Goal: Information Seeking & Learning: Learn about a topic

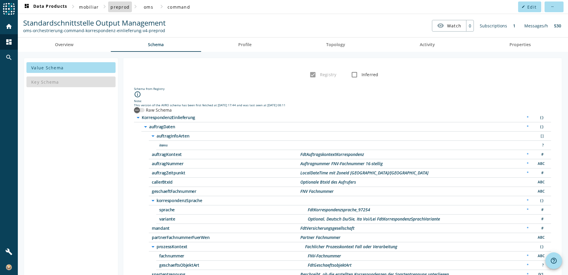
click at [118, 7] on span "preprod" at bounding box center [120, 7] width 19 height 6
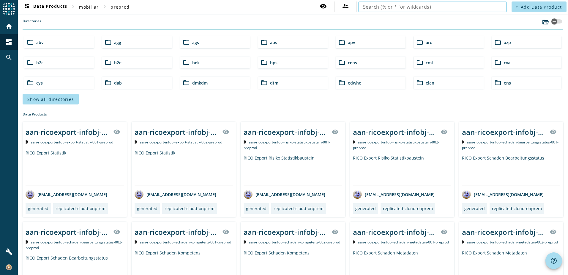
click at [482, 5] on input "text" at bounding box center [432, 6] width 139 height 7
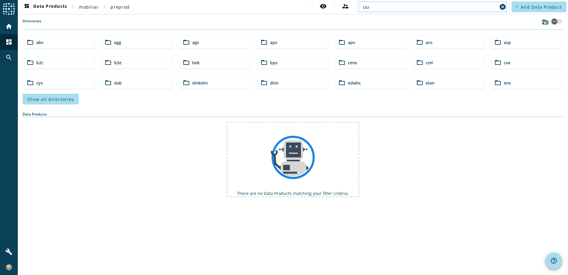
type input "u"
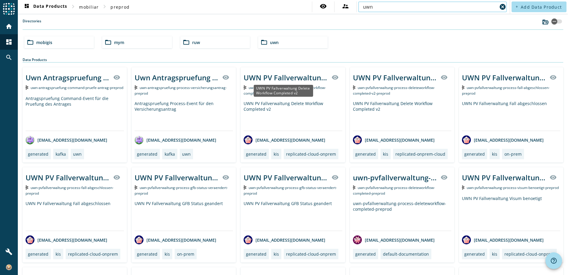
type input "uwn"
click at [300, 78] on div "UWN PV Fallverwaltung Delete Workflow Completed v2" at bounding box center [286, 78] width 84 height 10
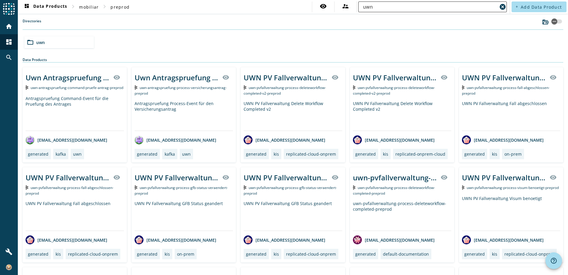
click at [384, 8] on input "uwn" at bounding box center [430, 6] width 134 height 7
paste input "-pvfallverwaltung-process-deleteworkflow-completed-v2"
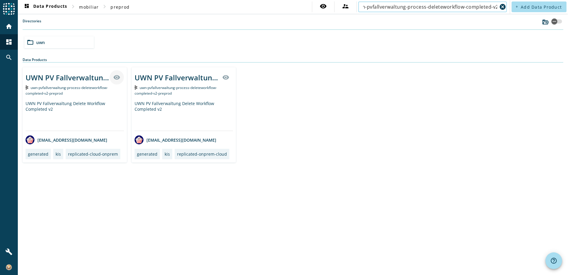
type input "uwn-pvfallverwaltung-process-deleteworkflow-completed-v2"
click at [119, 78] on mat-icon "visibility" at bounding box center [116, 77] width 7 height 7
click at [59, 78] on div "UWN PV Fallverwaltung Delete Workflow Completed v2" at bounding box center [68, 78] width 84 height 10
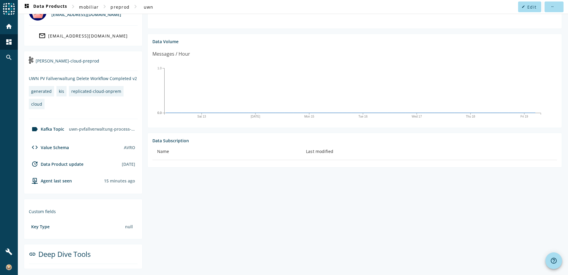
scroll to position [1, 0]
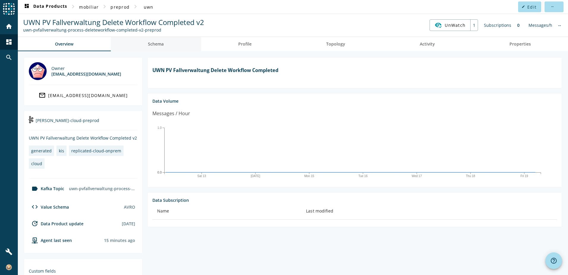
click at [162, 47] on span "Schema" at bounding box center [156, 44] width 16 height 14
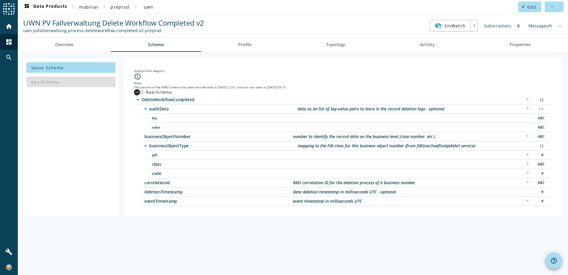
click at [140, 93] on div "button" at bounding box center [137, 92] width 12 height 12
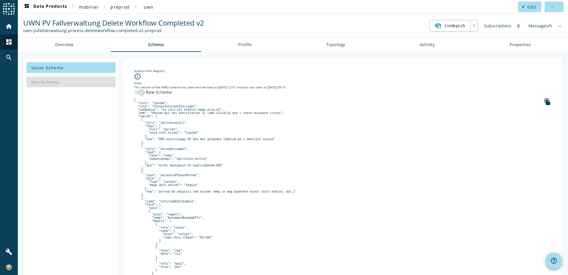
click at [544, 105] on div "file_copy" at bounding box center [547, 102] width 7 height 8
click at [544, 103] on icon "file_copy" at bounding box center [547, 101] width 7 height 7
drag, startPoint x: 169, startPoint y: 110, endPoint x: 213, endPoint y: 109, distance: 43.4
click at [213, 109] on pre at bounding box center [342, 238] width 417 height 281
click at [301, 122] on pre at bounding box center [342, 238] width 417 height 281
